Goal: Task Accomplishment & Management: Use online tool/utility

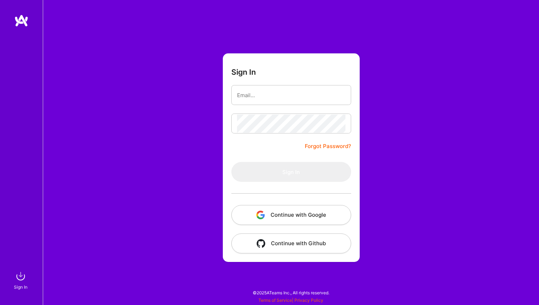
click at [318, 215] on button "Continue with Google" at bounding box center [291, 215] width 120 height 20
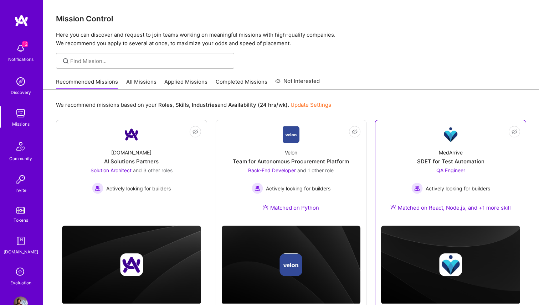
scroll to position [29, 0]
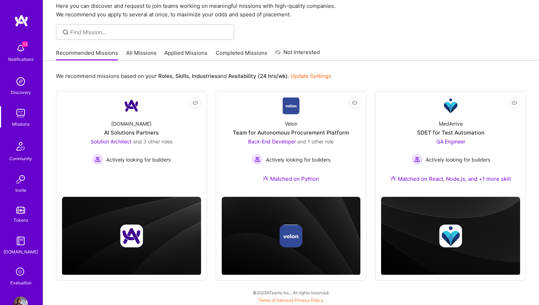
click at [152, 57] on link "All Missions" at bounding box center [141, 55] width 30 height 12
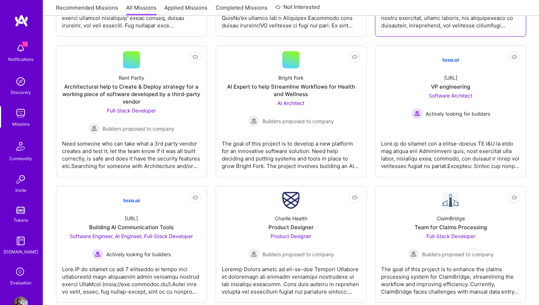
scroll to position [1128, 0]
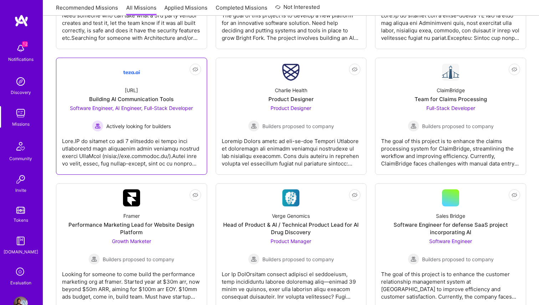
click at [81, 150] on div at bounding box center [131, 150] width 139 height 36
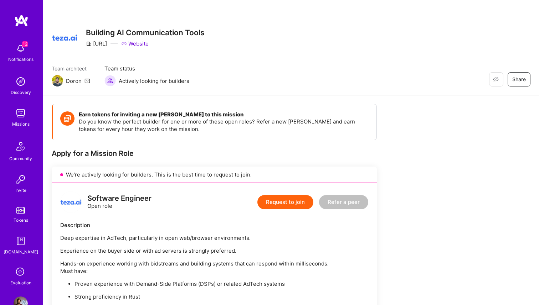
click at [144, 41] on link "Website" at bounding box center [134, 43] width 27 height 7
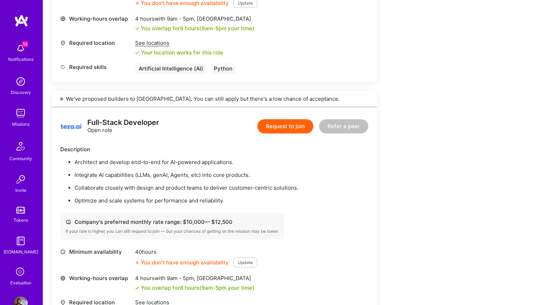
scroll to position [977, 0]
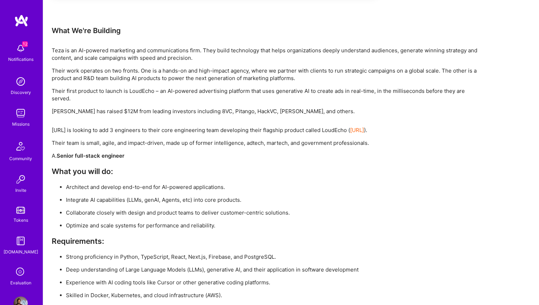
click at [364, 129] on link "[URL]" at bounding box center [357, 130] width 14 height 7
click at [401, 113] on p "[PERSON_NAME] has raised $12M from leading investors including 8VC, Pitango, Ha…" at bounding box center [265, 111] width 427 height 7
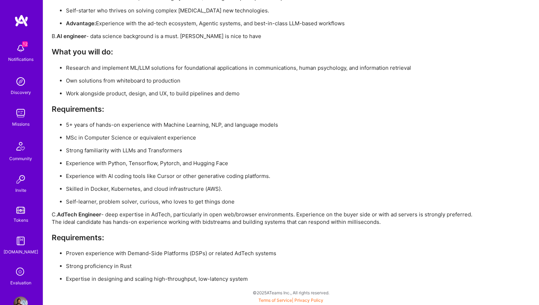
click at [323, 124] on div "[URL] is looking to add 3 engineers to their core engineering team developing t…" at bounding box center [265, 49] width 427 height 467
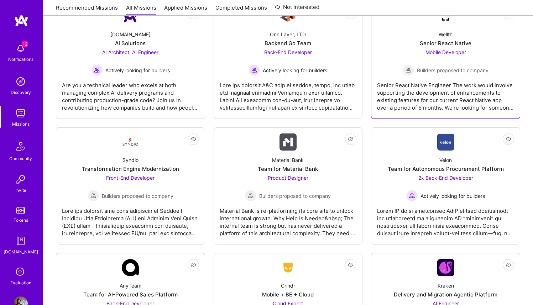
scroll to position [1627, 0]
